Goal: Information Seeking & Learning: Learn about a topic

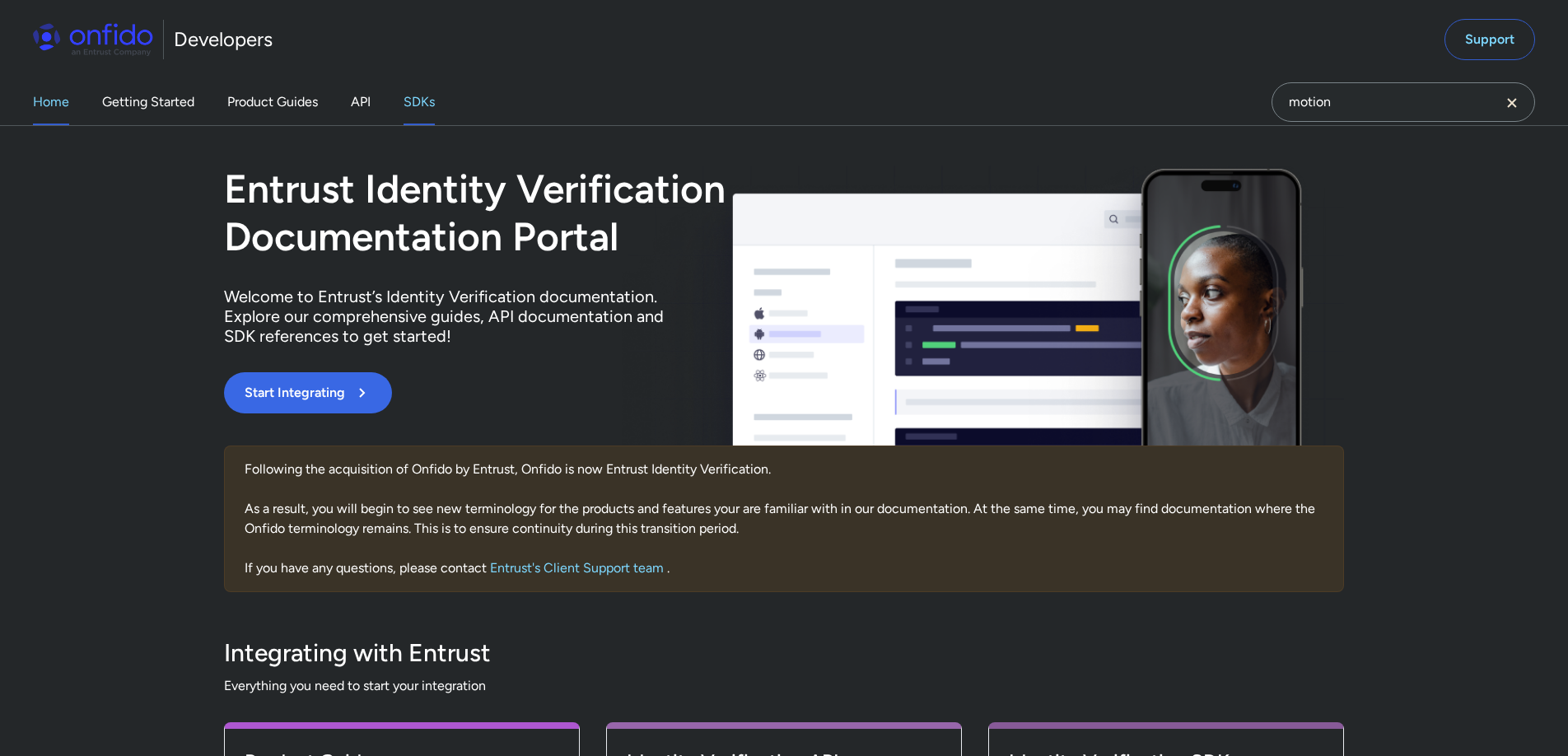
click at [422, 103] on link "SDKs" at bounding box center [419, 102] width 32 height 46
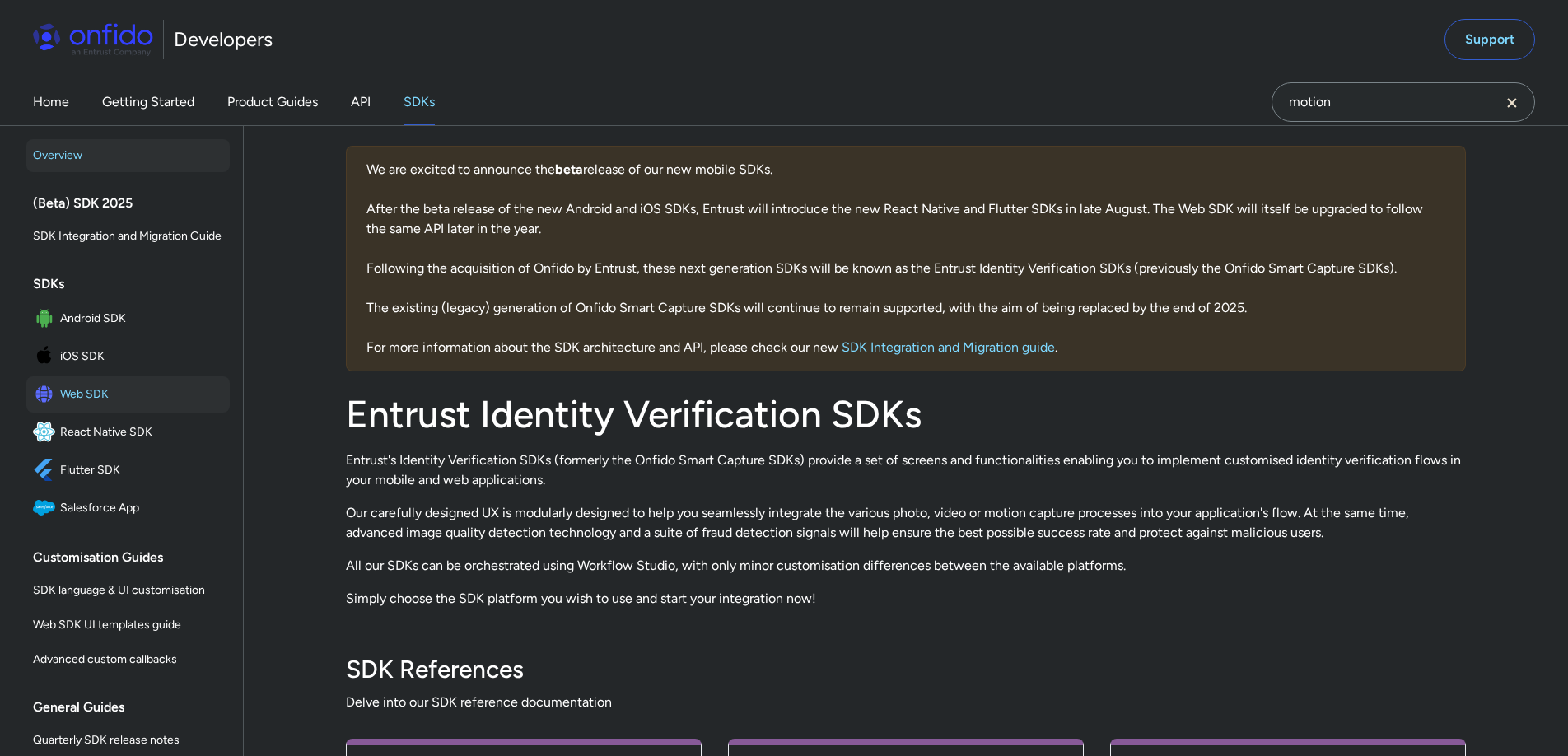
click at [117, 406] on span "Web SDK" at bounding box center [141, 394] width 163 height 23
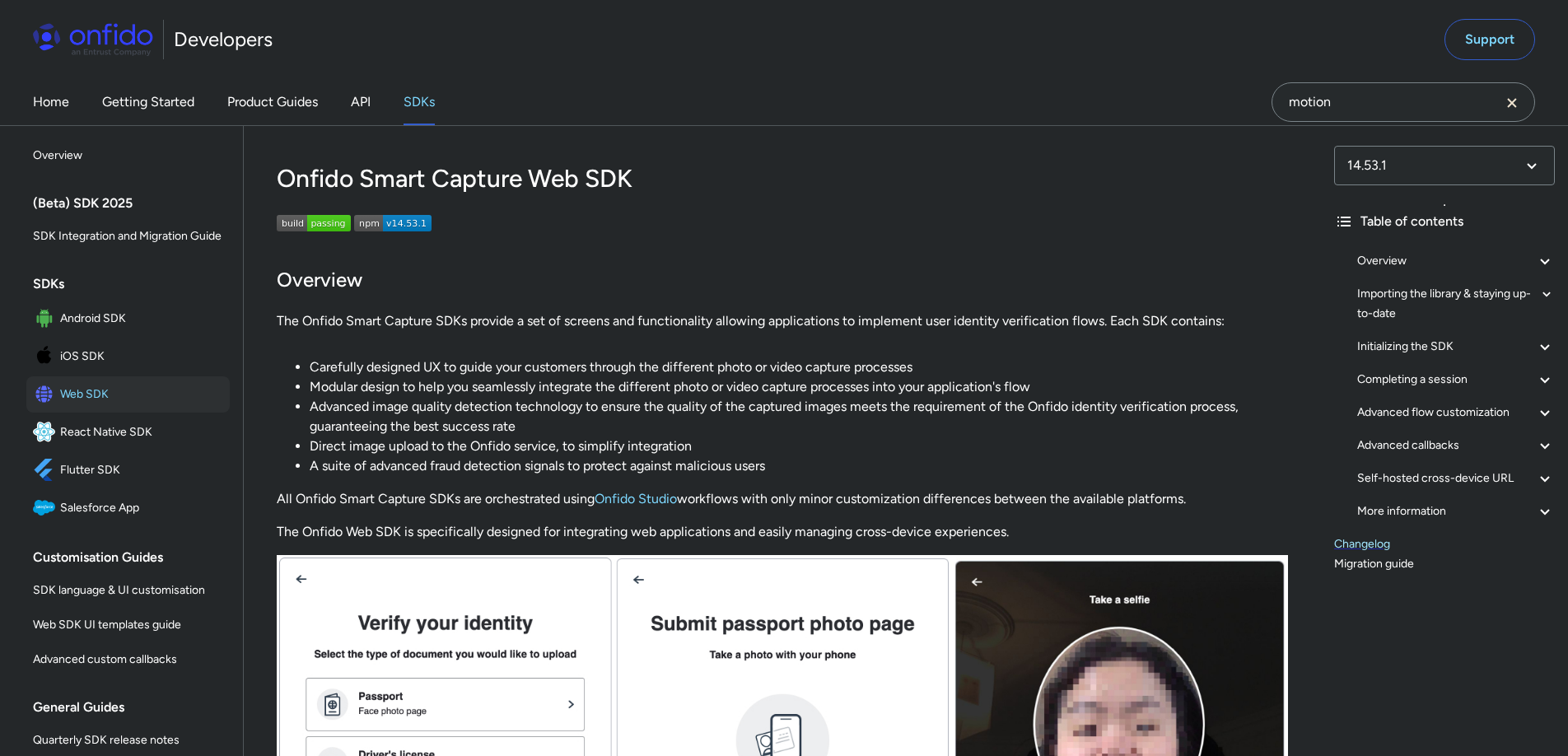
click at [1372, 545] on link "Changelog" at bounding box center [1444, 544] width 221 height 19
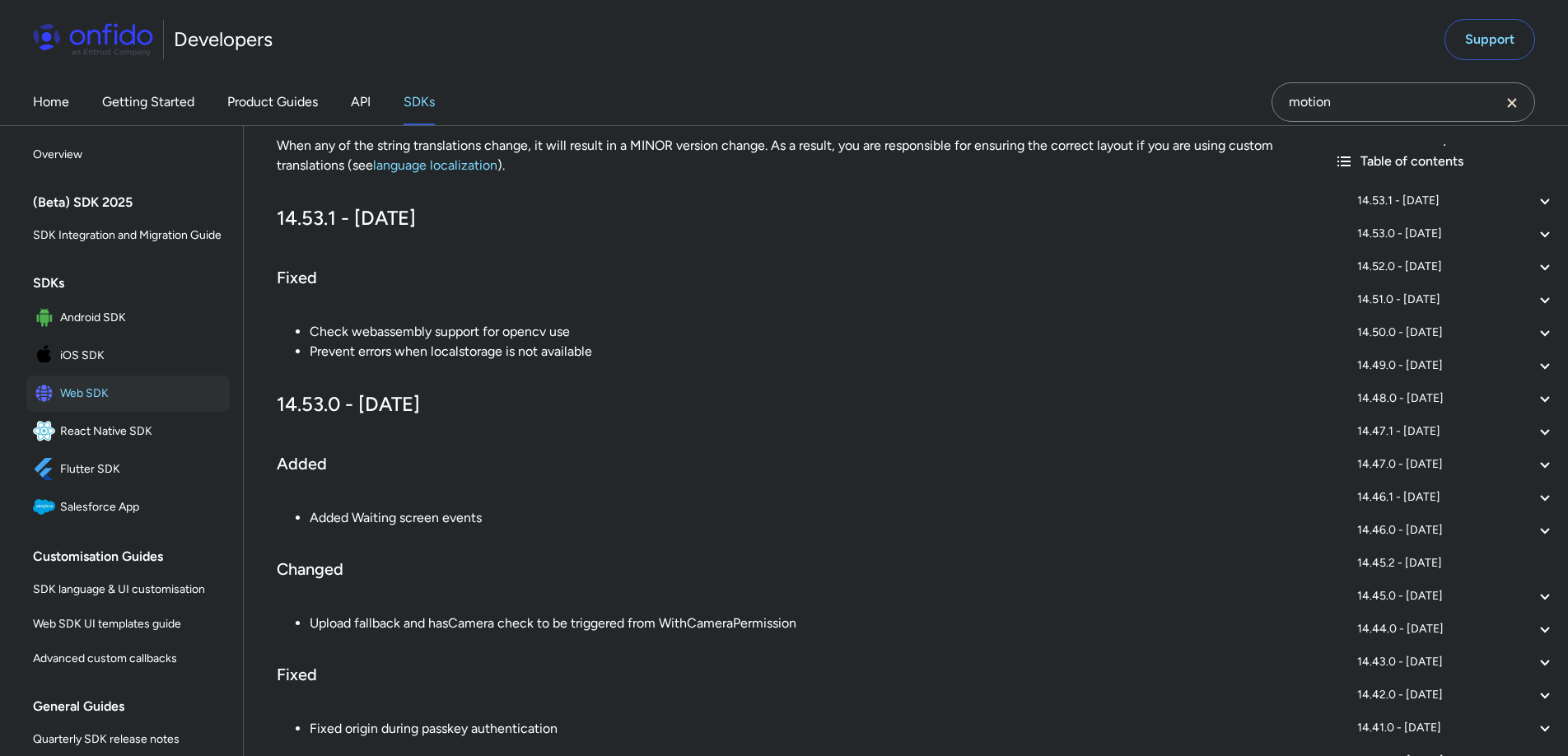
scroll to position [273, 0]
